Goal: Book appointment/travel/reservation

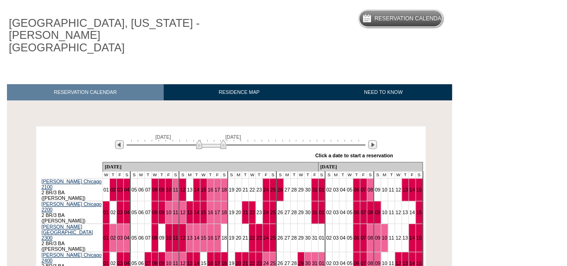
scroll to position [84, 0]
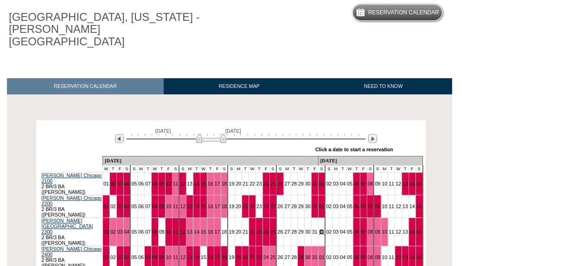
click at [319, 229] on link "01" at bounding box center [322, 232] width 6 height 6
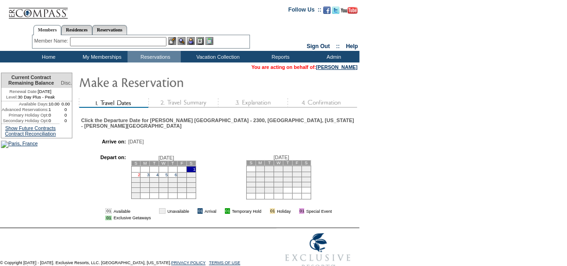
click at [140, 177] on link "2" at bounding box center [139, 175] width 2 height 5
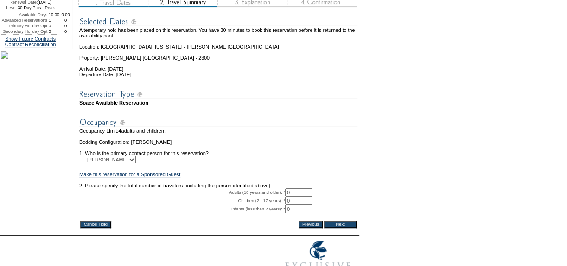
scroll to position [126, 0]
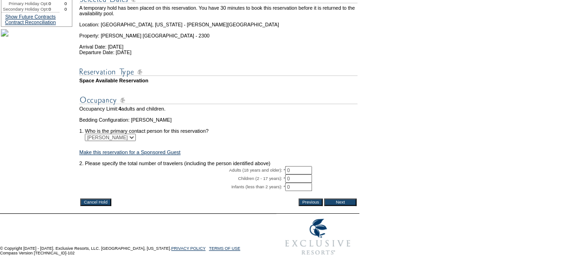
click at [300, 175] on input "0" at bounding box center [298, 170] width 27 height 8
type input "02"
click at [350, 206] on input "Next" at bounding box center [340, 202] width 32 height 7
